Goal: Task Accomplishment & Management: Manage account settings

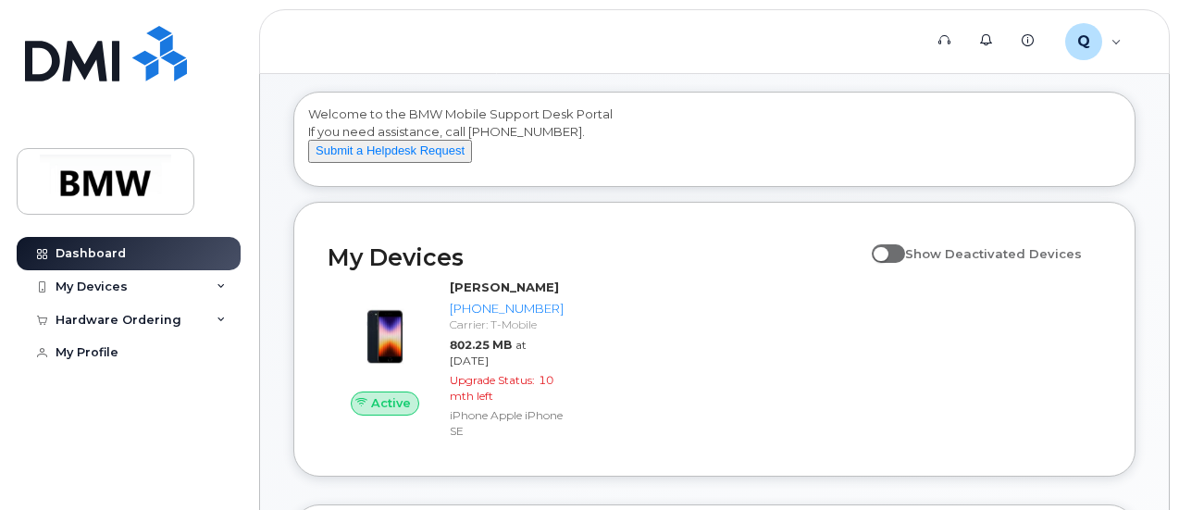
scroll to position [111, 0]
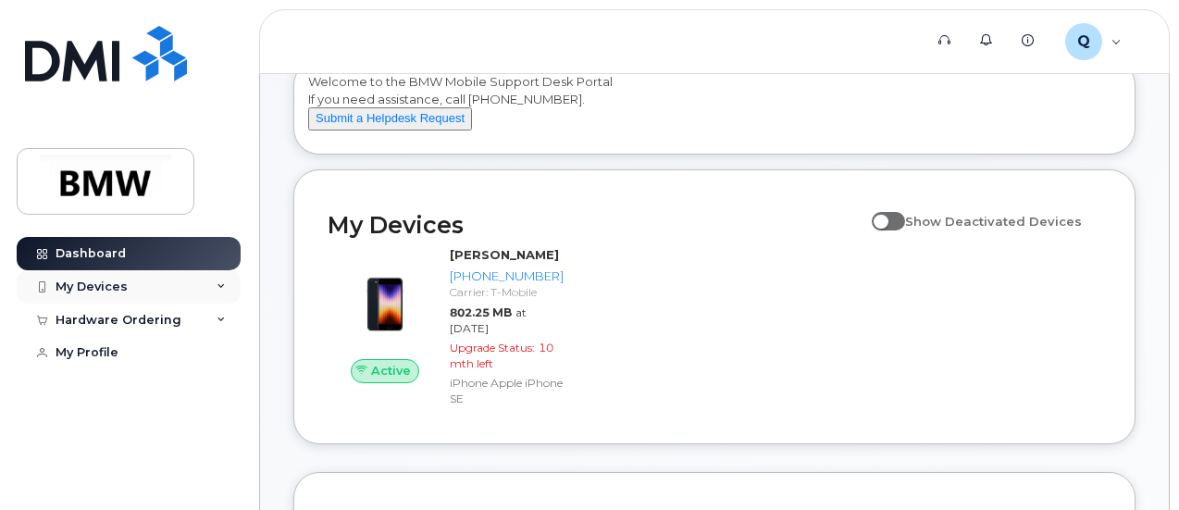
click at [221, 283] on icon at bounding box center [221, 286] width 9 height 9
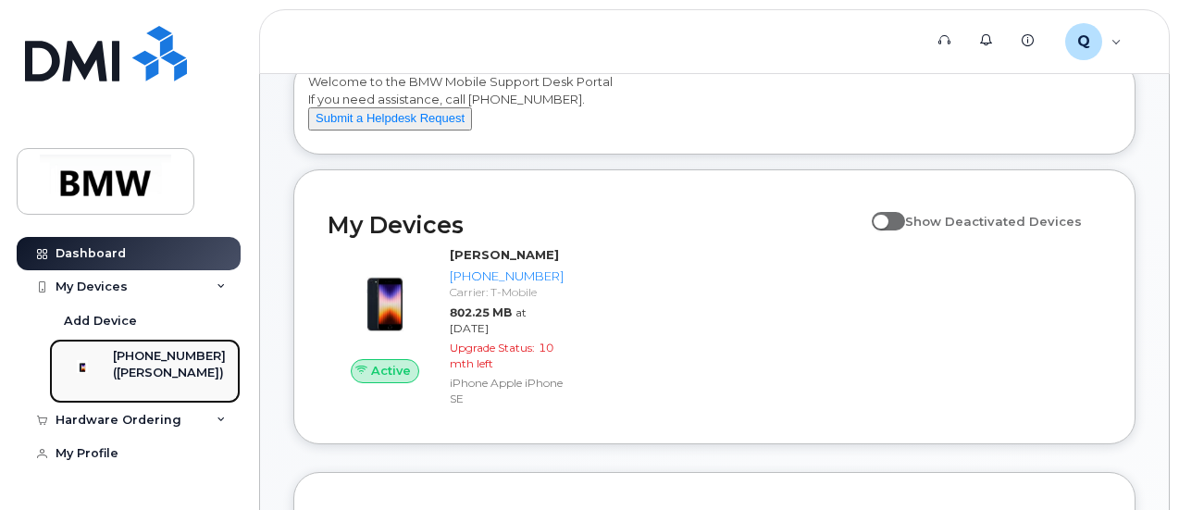
click at [156, 361] on div "[PHONE_NUMBER]" at bounding box center [169, 356] width 113 height 17
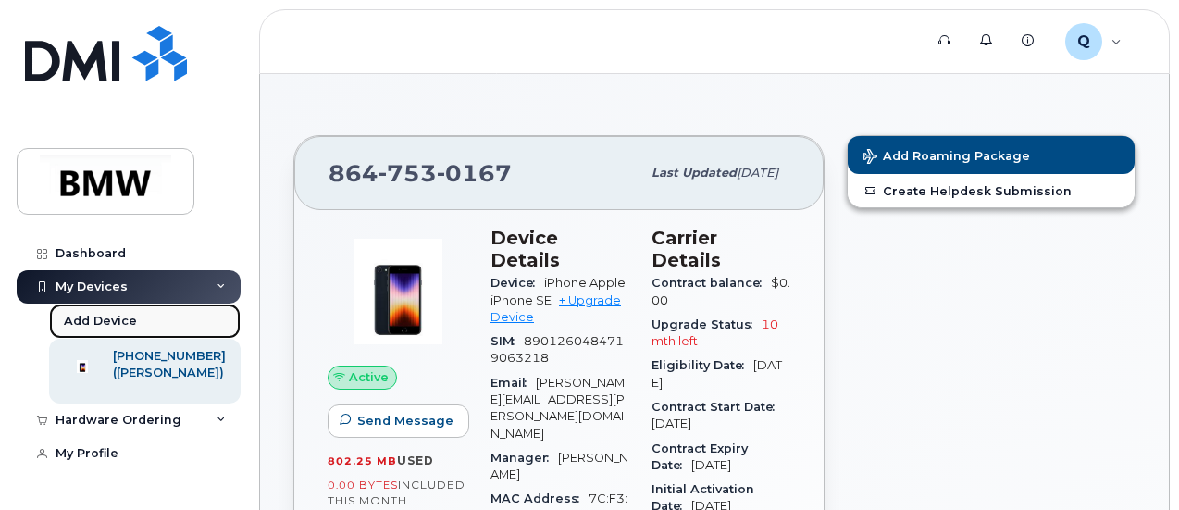
click at [114, 321] on div "Add Device" at bounding box center [100, 321] width 73 height 17
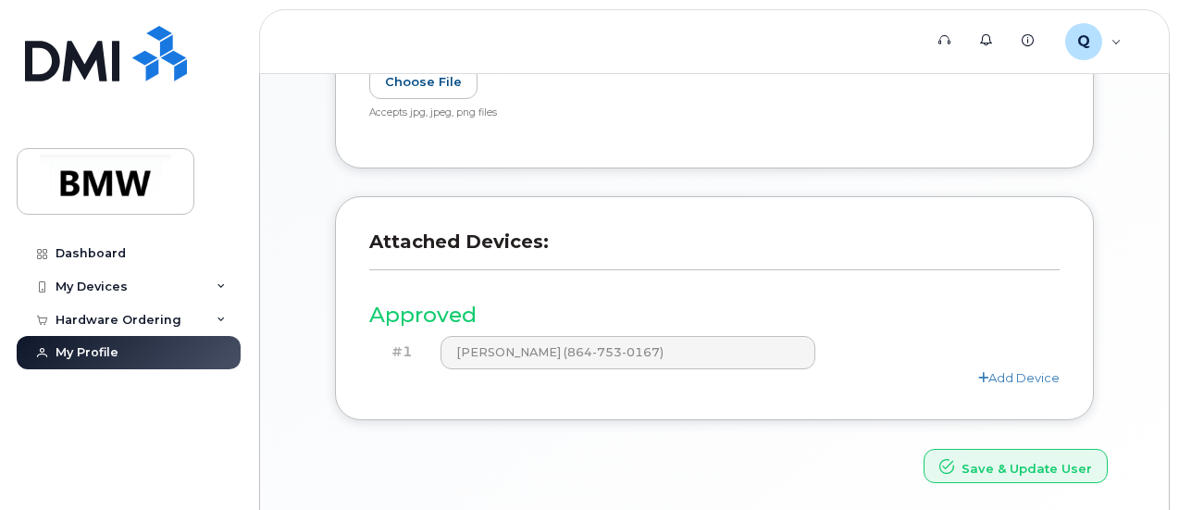
scroll to position [530, 0]
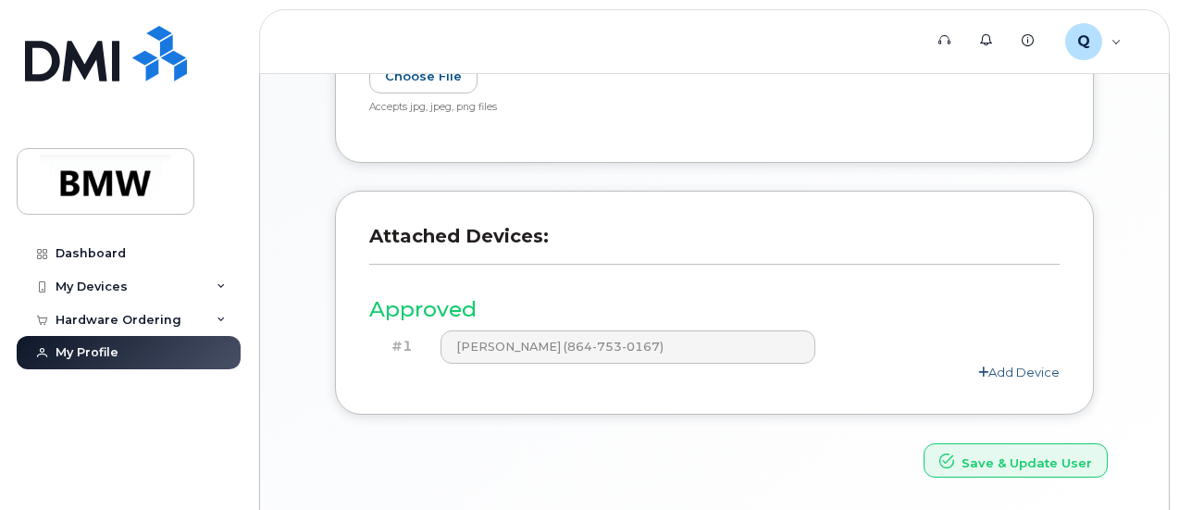
click at [1000, 365] on link "Add Device" at bounding box center [1019, 372] width 81 height 15
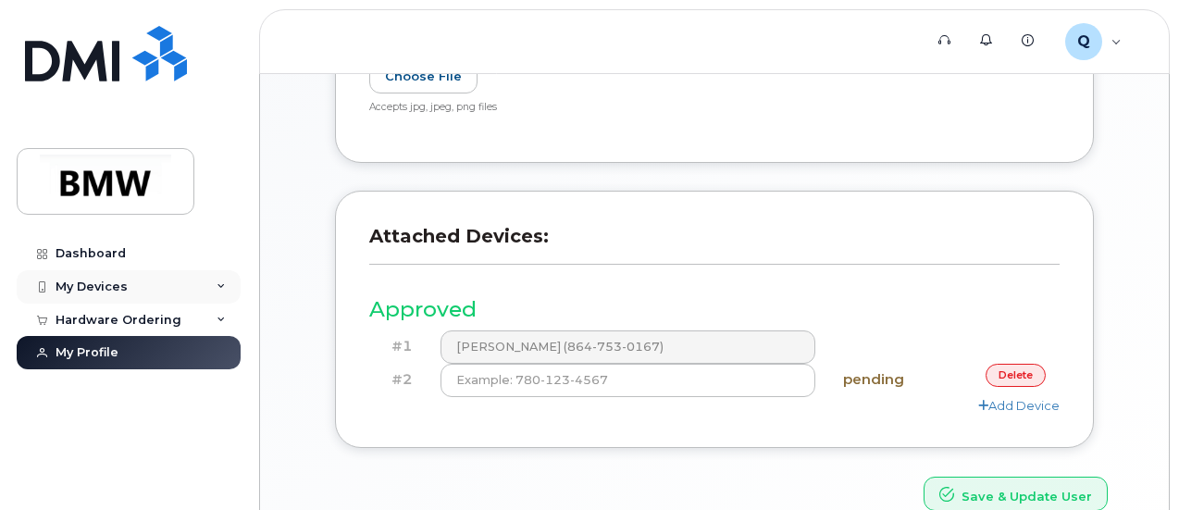
click at [99, 282] on div "My Devices" at bounding box center [92, 287] width 72 height 15
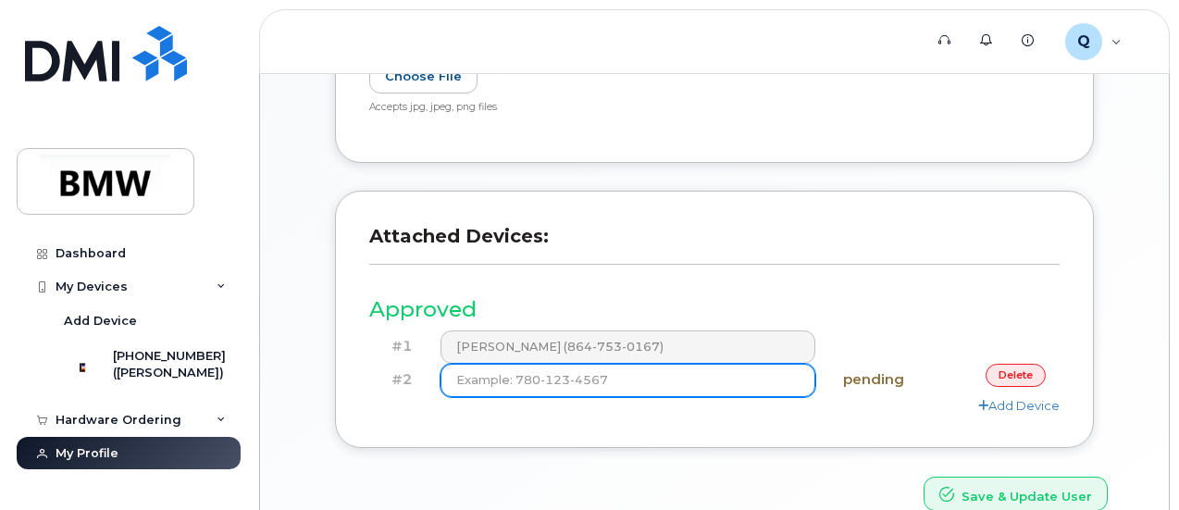
click at [468, 392] on input at bounding box center [628, 380] width 375 height 33
type input "(864) 567-0989"
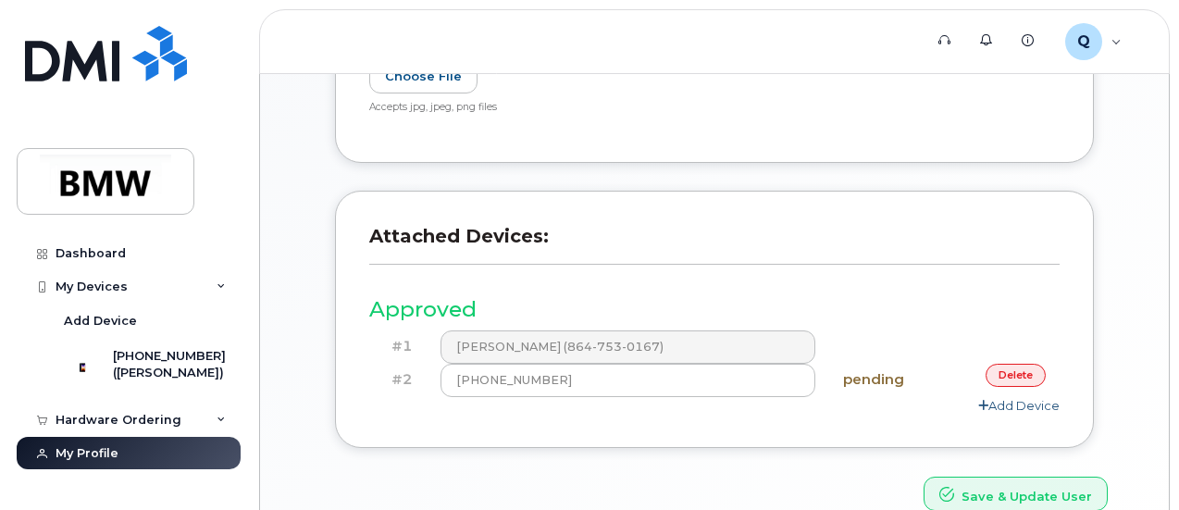
click at [1024, 403] on link "Add Device" at bounding box center [1019, 405] width 81 height 15
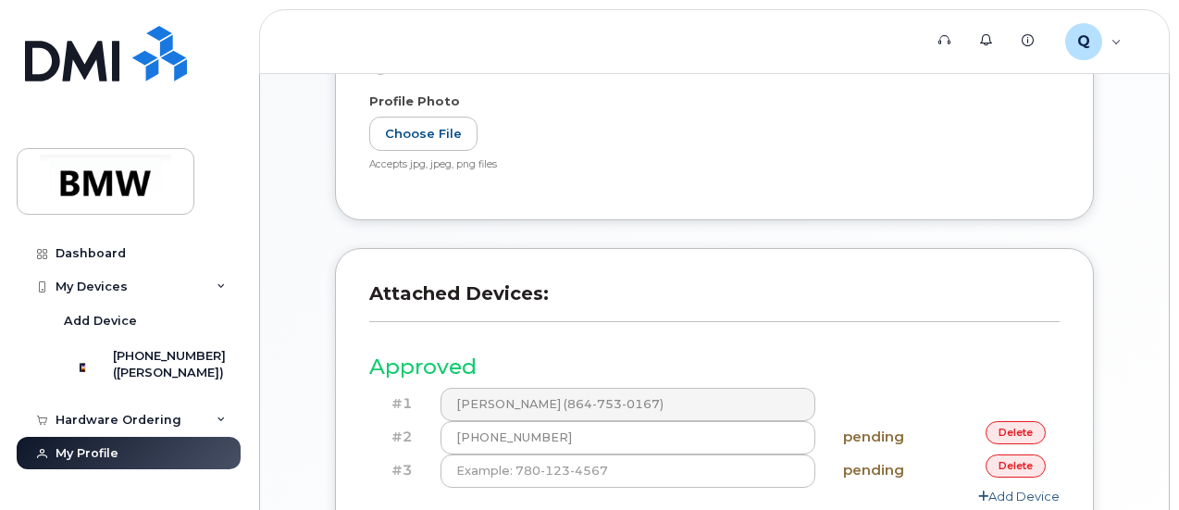
scroll to position [653, 0]
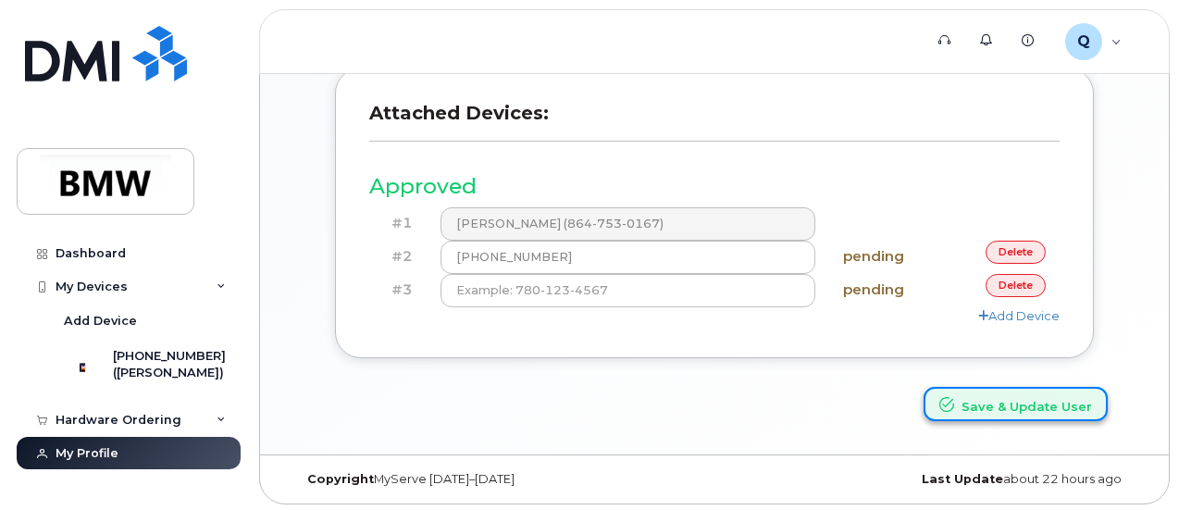
click at [1005, 398] on button "Save & Update User" at bounding box center [1016, 404] width 184 height 34
click at [1030, 285] on link "delete" at bounding box center [1016, 285] width 60 height 23
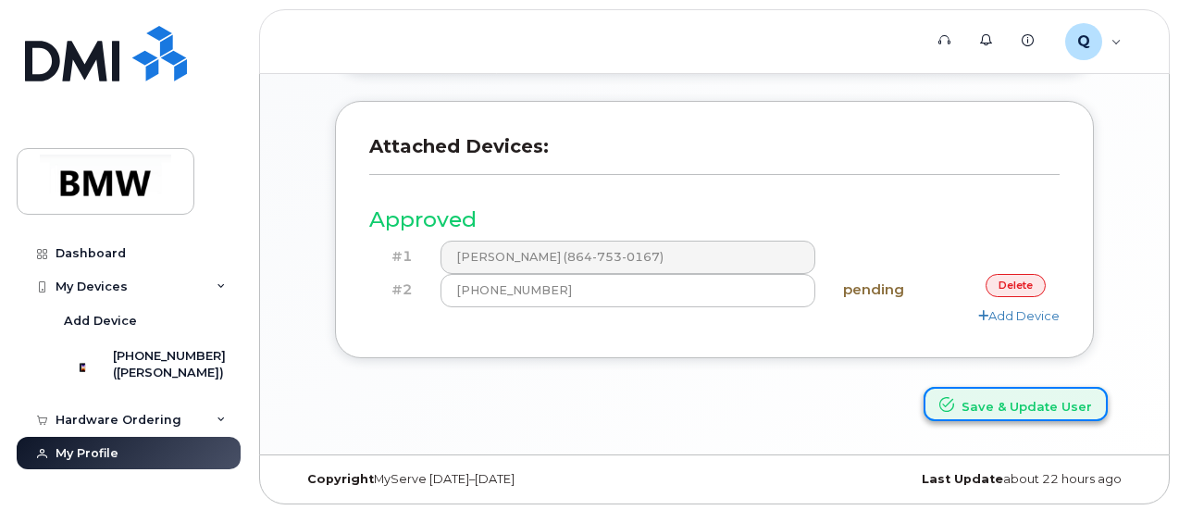
click at [1012, 394] on button "Save & Update User" at bounding box center [1016, 404] width 184 height 34
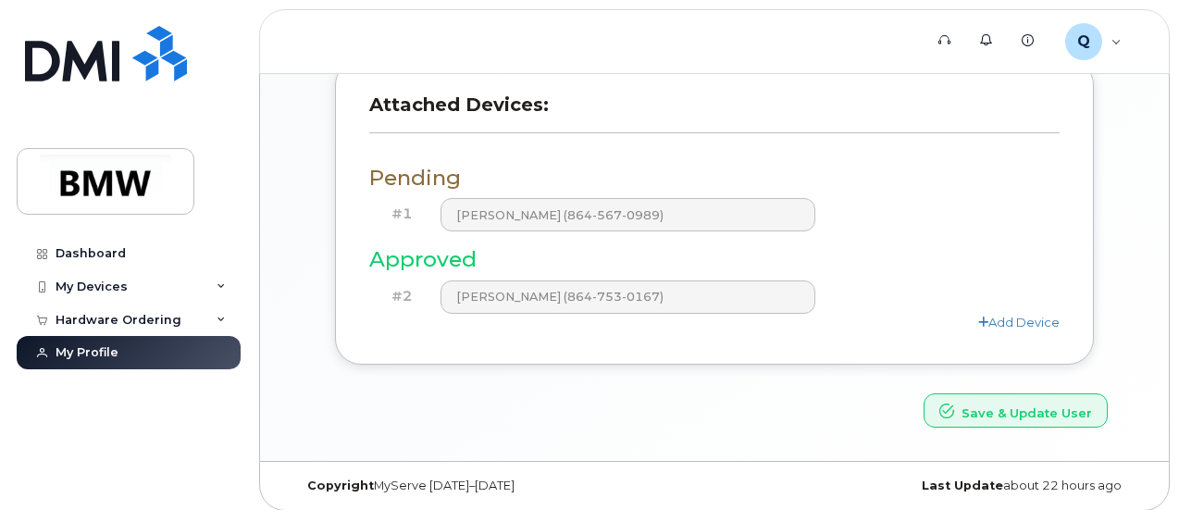
scroll to position [746, 0]
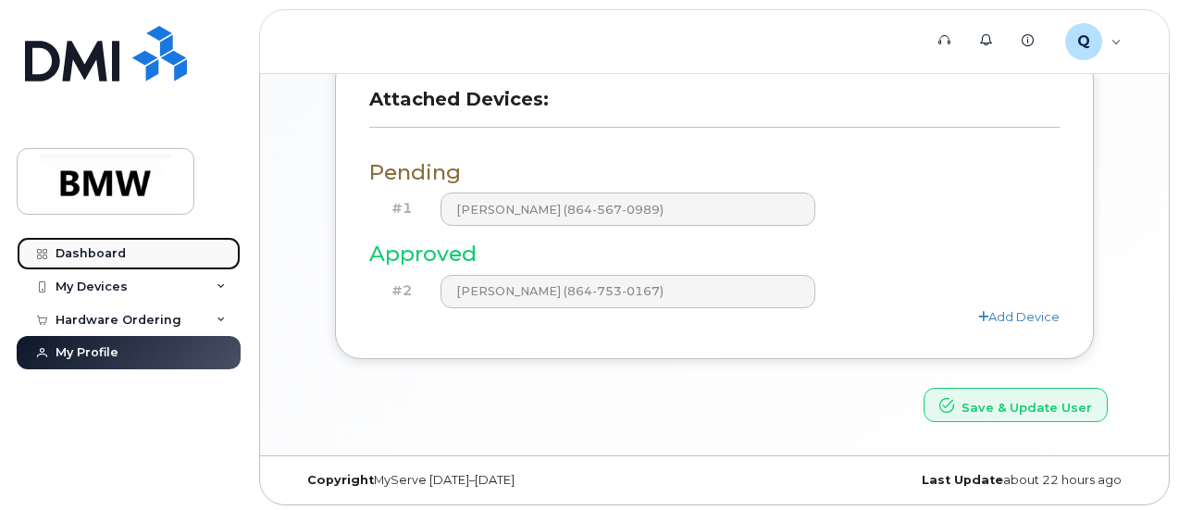
click at [98, 247] on div "Dashboard" at bounding box center [91, 253] width 70 height 15
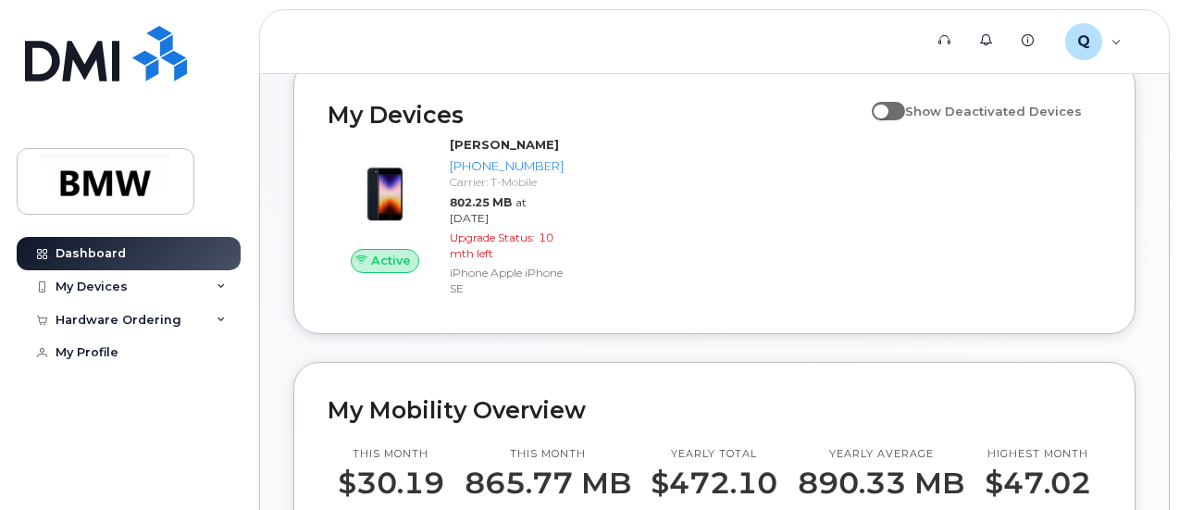
scroll to position [208, 0]
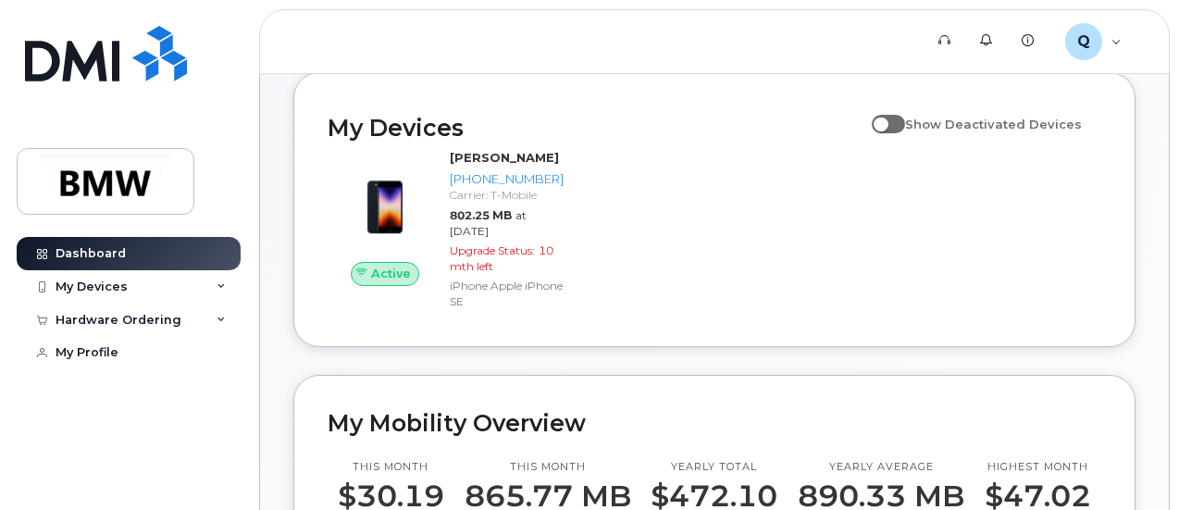
click at [887, 121] on input "Show Deactivated Devices" at bounding box center [879, 113] width 15 height 15
click at [904, 133] on span at bounding box center [888, 124] width 33 height 19
click at [887, 121] on input "Show Deactivated Devices" at bounding box center [879, 113] width 15 height 15
checkbox input "false"
